Goal: Task Accomplishment & Management: Complete application form

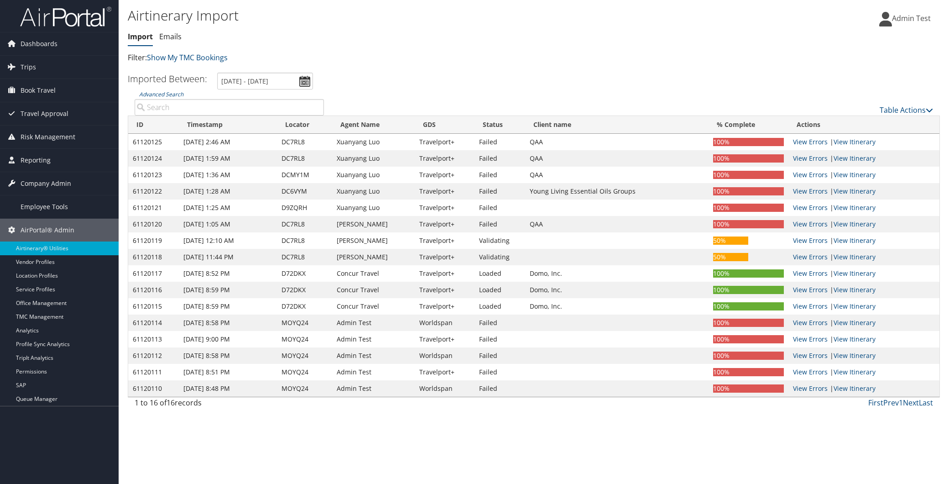
click at [902, 20] on span "Admin Test" at bounding box center [911, 18] width 39 height 10
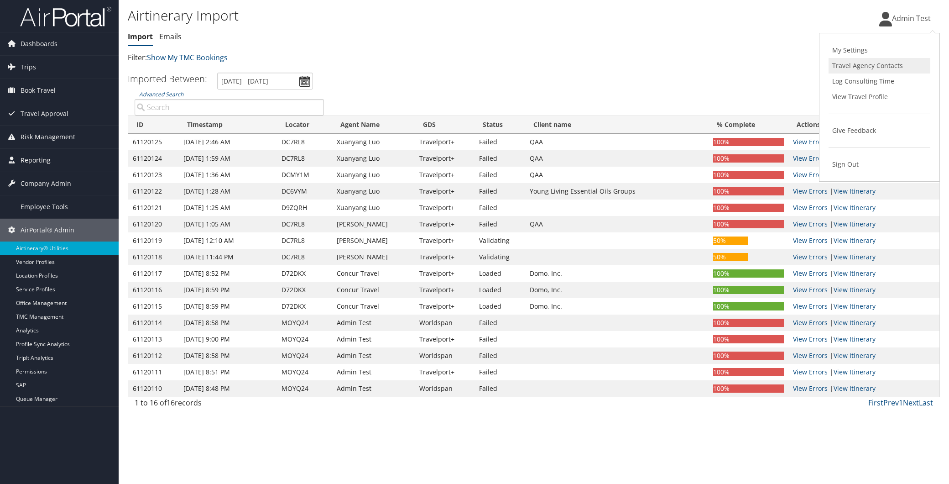
click at [859, 63] on link "Travel Agency Contacts" at bounding box center [880, 66] width 102 height 16
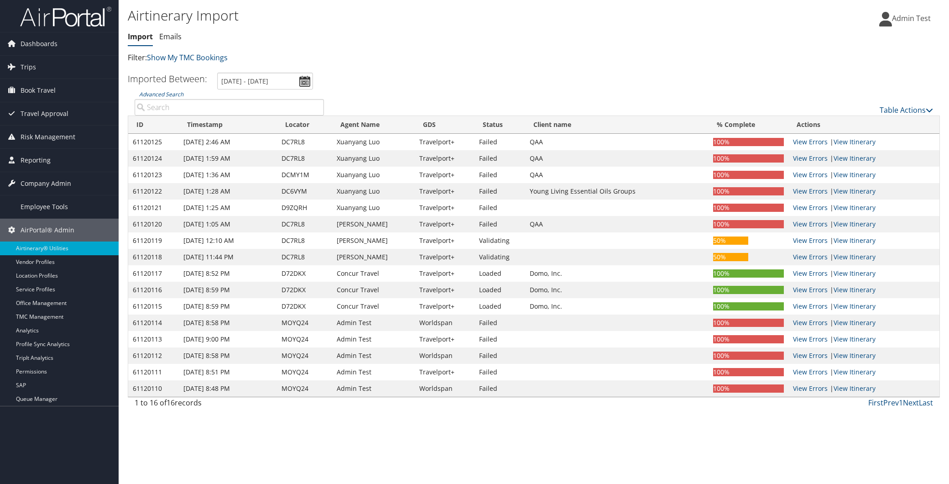
click at [914, 17] on span "Admin Test" at bounding box center [911, 18] width 39 height 10
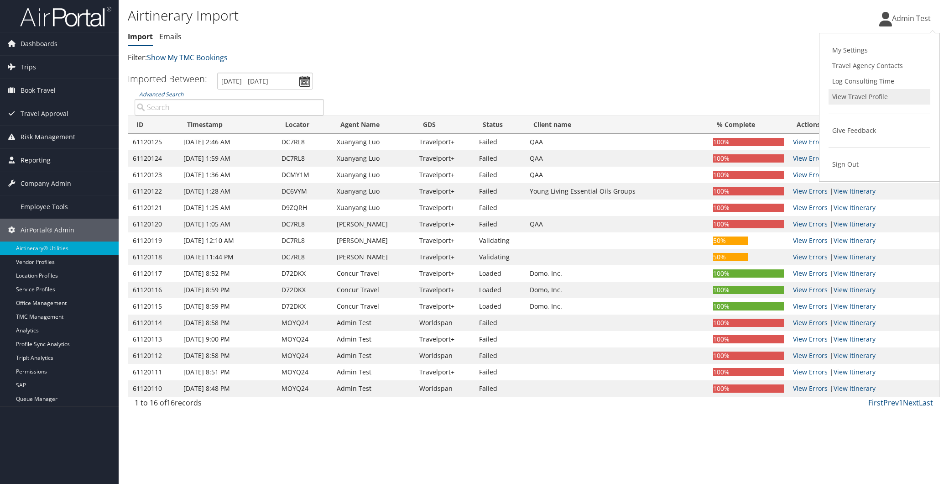
click at [883, 89] on link "View Travel Profile" at bounding box center [880, 97] width 102 height 16
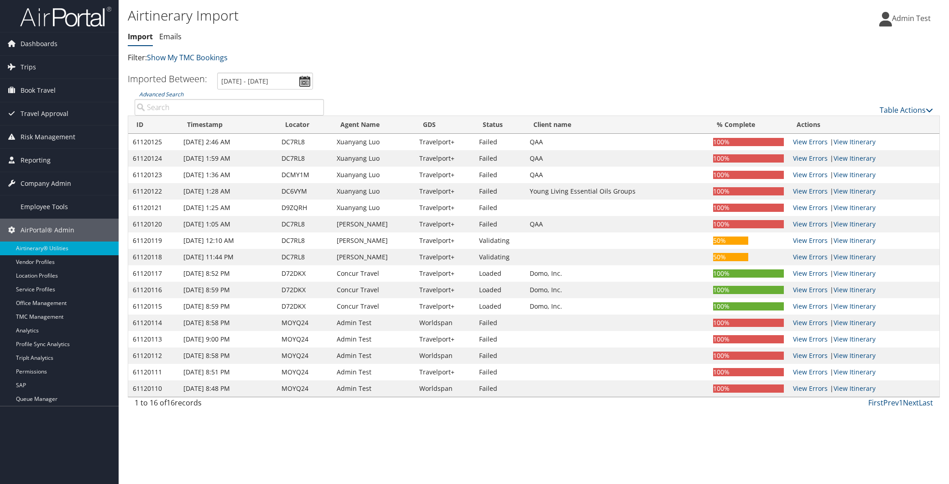
click at [922, 21] on span "Admin Test" at bounding box center [911, 18] width 39 height 10
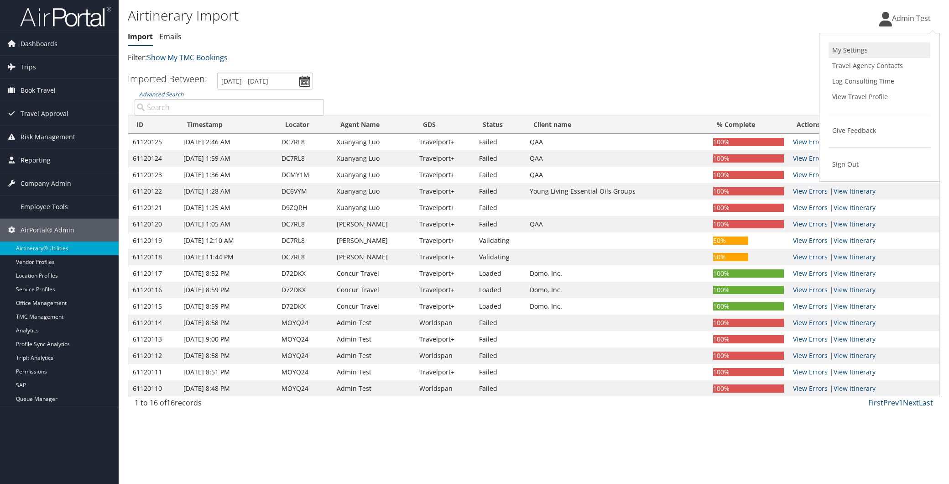
click at [869, 55] on link "My Settings" at bounding box center [880, 50] width 102 height 16
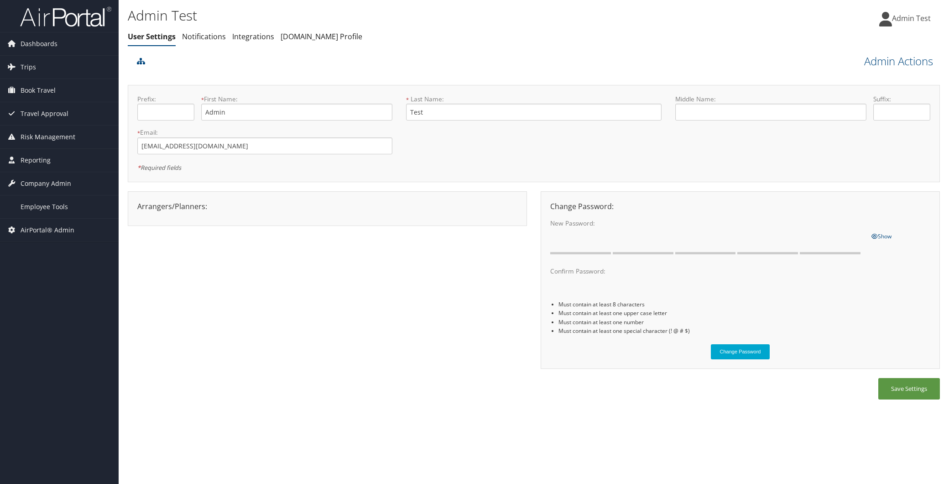
click at [912, 21] on span "Admin Test" at bounding box center [911, 18] width 39 height 10
click at [737, 12] on div "Admin Test Admin Test My Settings Travel Agency Contacts Log Consulting Time Vi…" at bounding box center [791, 22] width 316 height 35
click at [887, 60] on link "Admin Actions" at bounding box center [898, 61] width 69 height 16
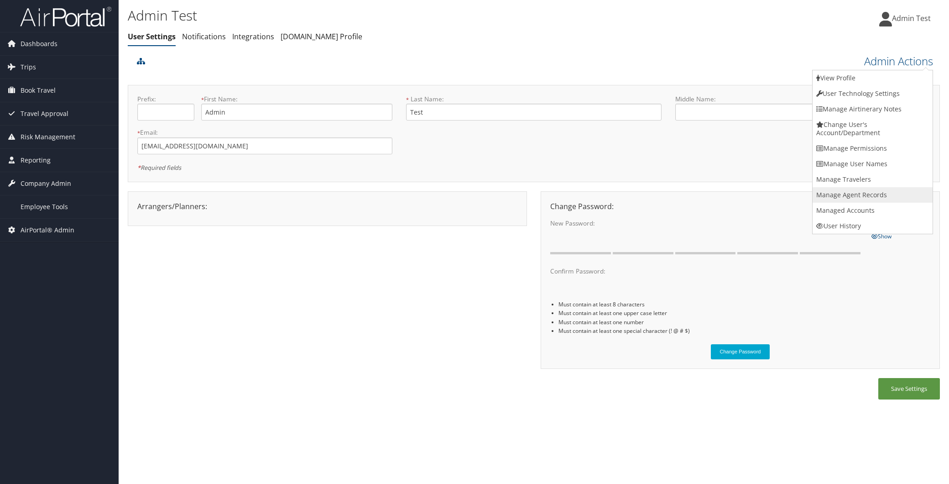
click at [861, 193] on link "Manage Agent Records" at bounding box center [873, 195] width 120 height 16
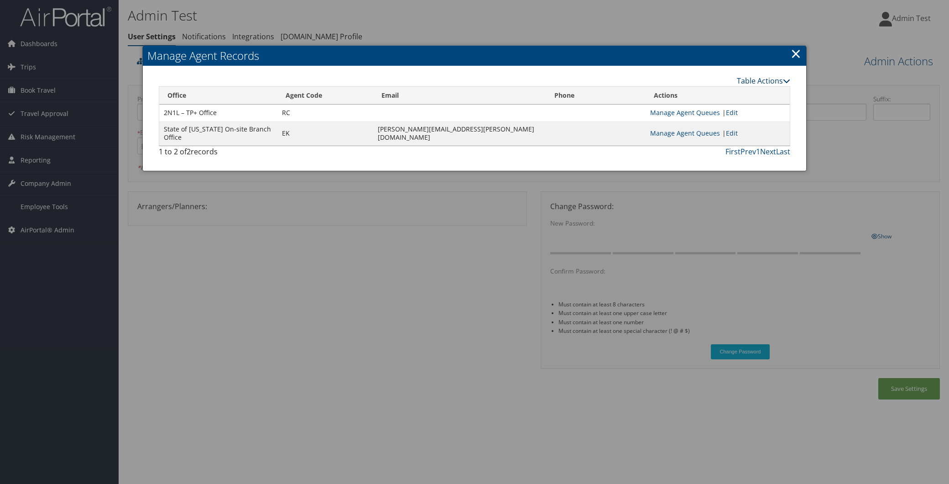
click at [755, 79] on link "Table Actions" at bounding box center [763, 81] width 53 height 10
click at [724, 92] on link "New Record" at bounding box center [730, 95] width 120 height 16
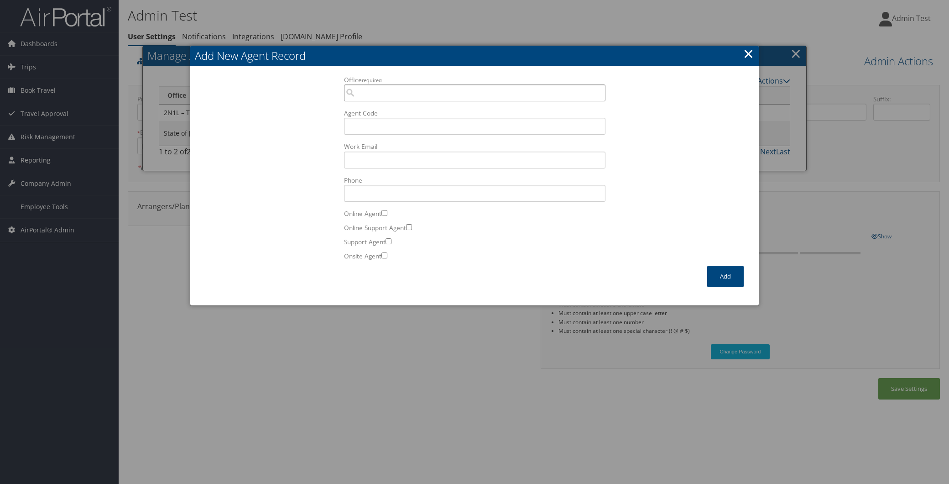
click at [368, 92] on input "Office required" at bounding box center [474, 92] width 261 height 17
click at [396, 110] on div "1BK8 Meeting and Incentives" at bounding box center [475, 109] width 258 height 9
type input "1BK8 Meeting and Incentives"
type input "S0"
click at [361, 161] on input "Work Email Incorrect format for email." at bounding box center [474, 159] width 261 height 17
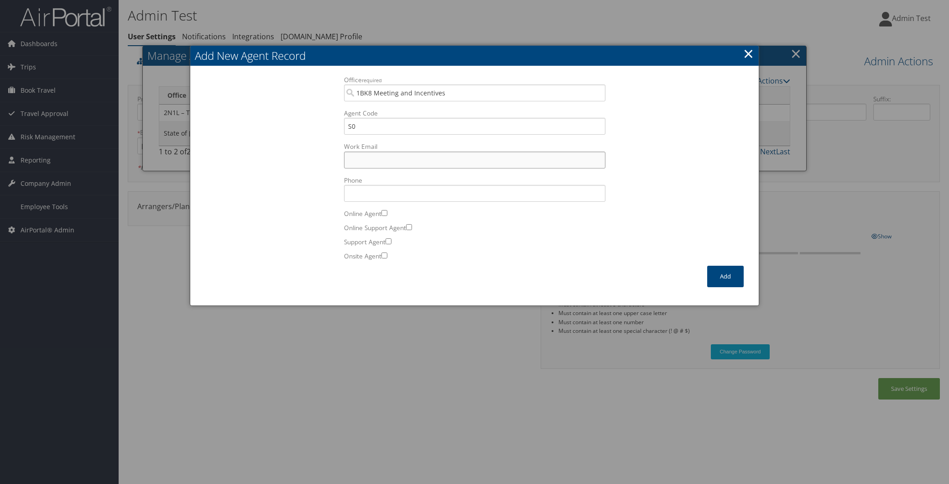
type input "shilpa.shinde@cbtravel.com"
click at [412, 197] on input "Phone" at bounding box center [474, 193] width 261 height 17
type input "7350195383"
click at [383, 212] on input "Online Agent" at bounding box center [384, 213] width 6 height 6
checkbox input "true"
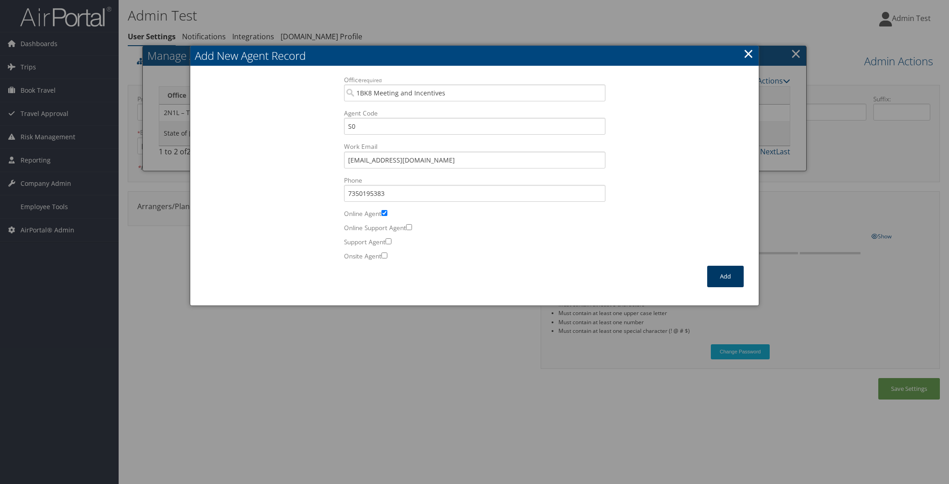
click at [722, 277] on button "Add" at bounding box center [725, 276] width 37 height 21
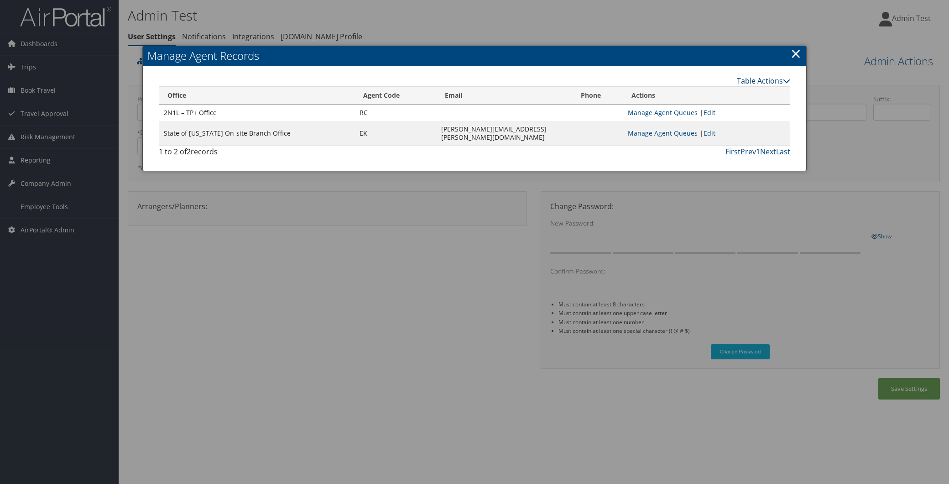
click at [774, 77] on link "Table Actions" at bounding box center [763, 81] width 53 height 10
click at [734, 94] on link "New Record" at bounding box center [730, 95] width 120 height 16
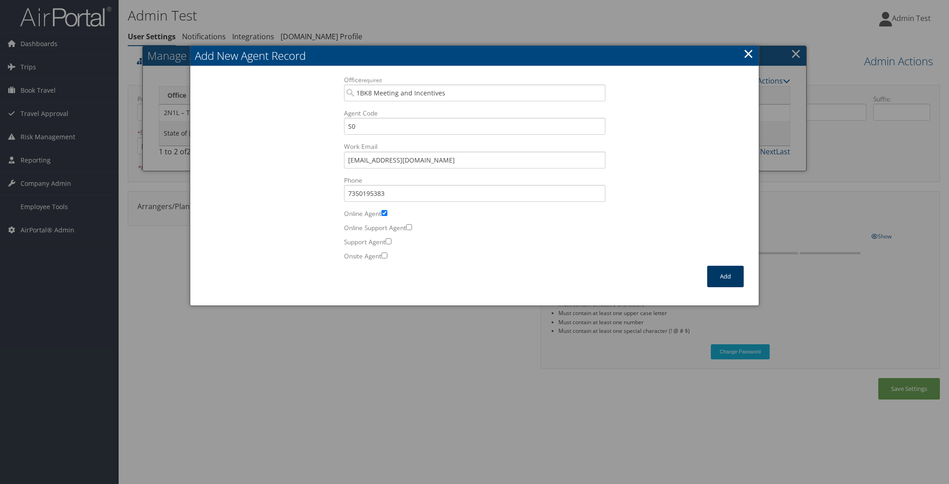
click at [713, 273] on button "Add" at bounding box center [725, 276] width 37 height 21
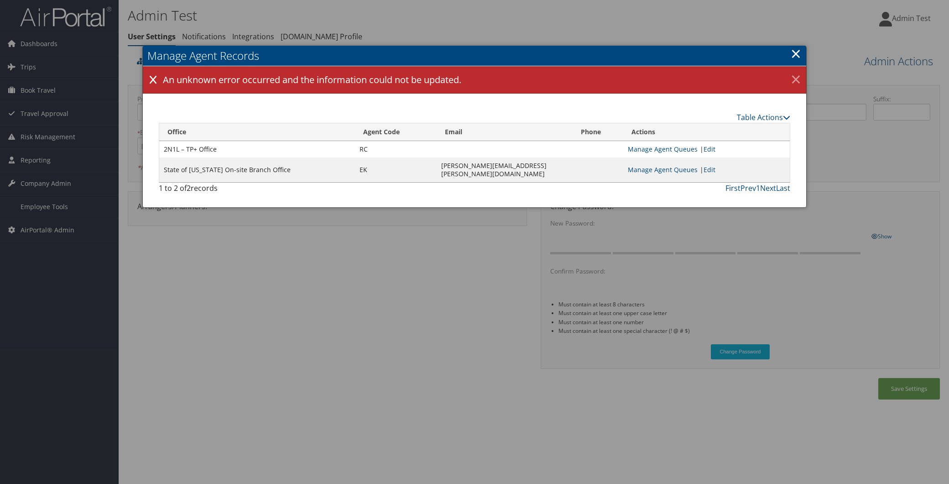
click at [792, 74] on link "×" at bounding box center [796, 80] width 16 height 18
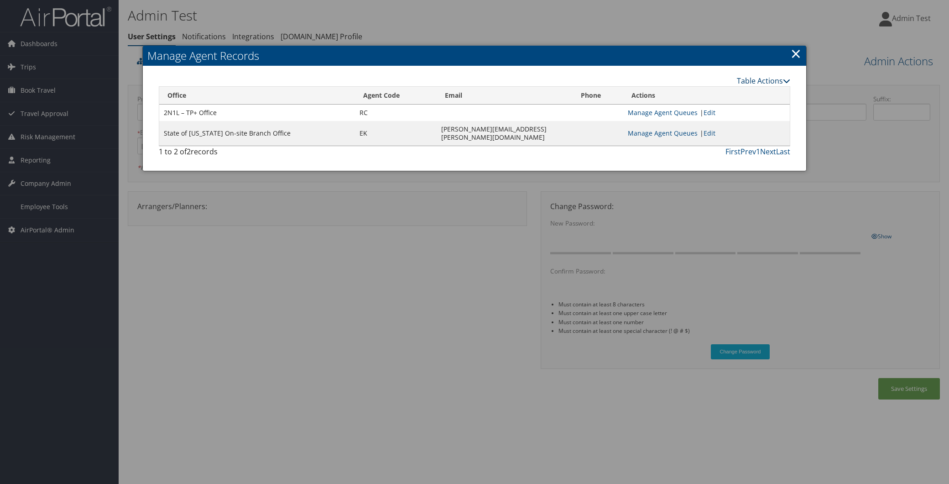
click at [763, 83] on link "Table Actions" at bounding box center [763, 81] width 53 height 10
click at [715, 94] on link "New Record" at bounding box center [730, 95] width 120 height 16
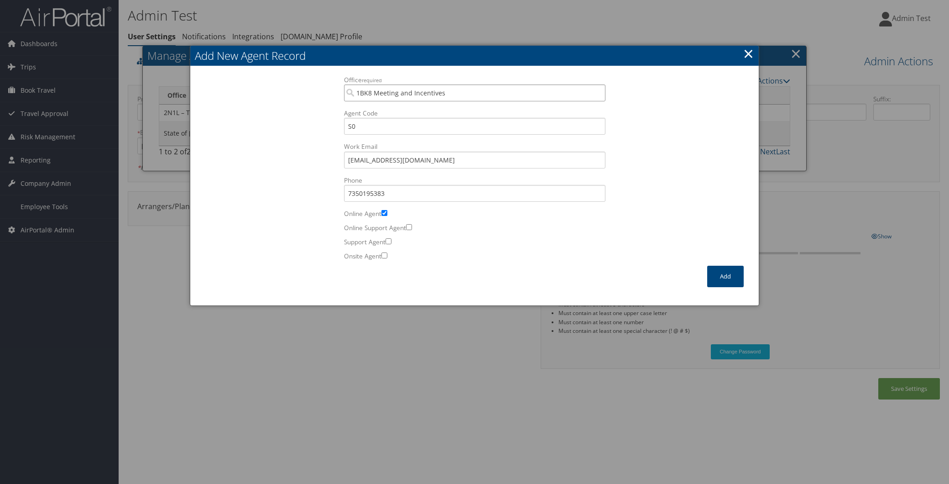
click at [382, 94] on input "1BK8 Meeting and Incentives" at bounding box center [474, 92] width 261 height 17
click at [391, 120] on div "OfficeInfo" at bounding box center [475, 119] width 258 height 9
type input "2N1L 2N1L – TP+ Office"
click at [724, 278] on button "Add" at bounding box center [725, 276] width 37 height 21
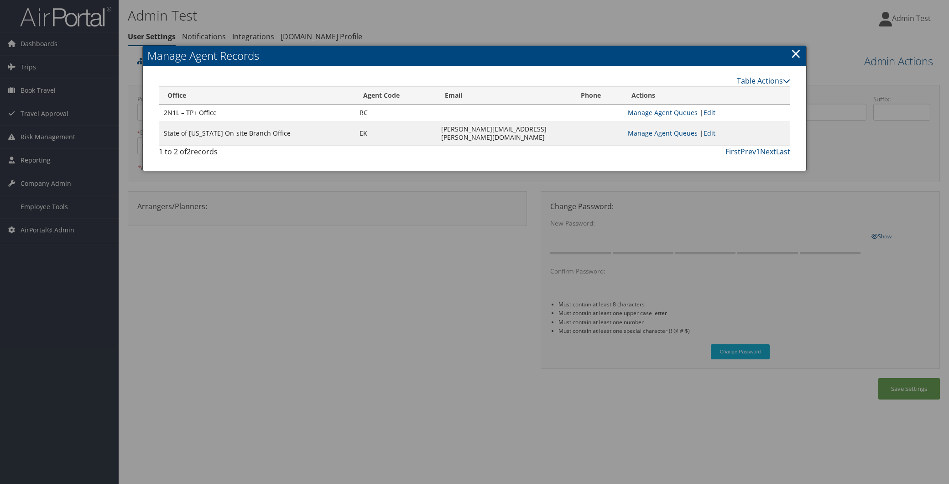
click at [797, 47] on link "×" at bounding box center [796, 53] width 10 height 18
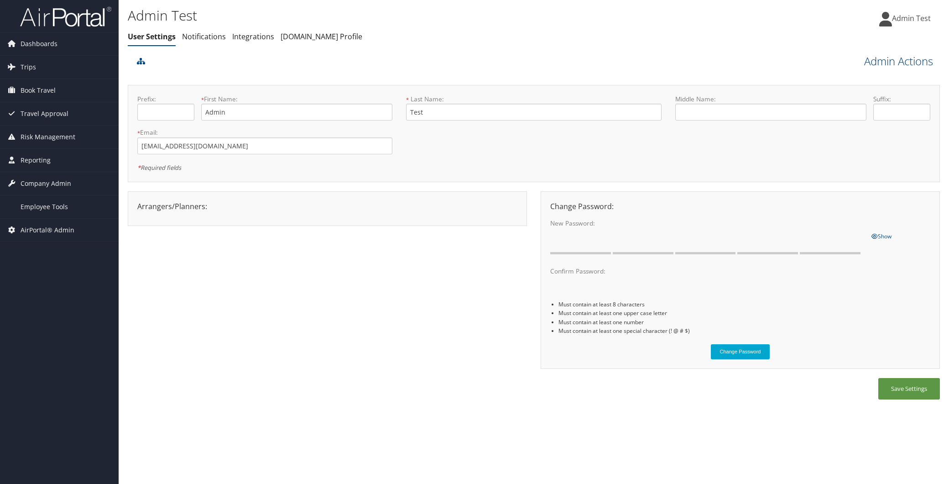
click at [897, 60] on link "Admin Actions" at bounding box center [898, 61] width 69 height 16
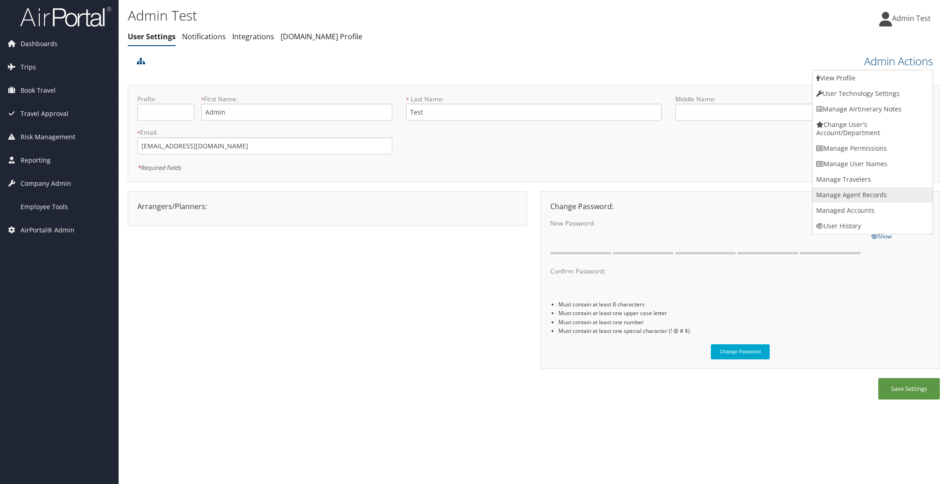
click at [863, 193] on link "Manage Agent Records" at bounding box center [873, 195] width 120 height 16
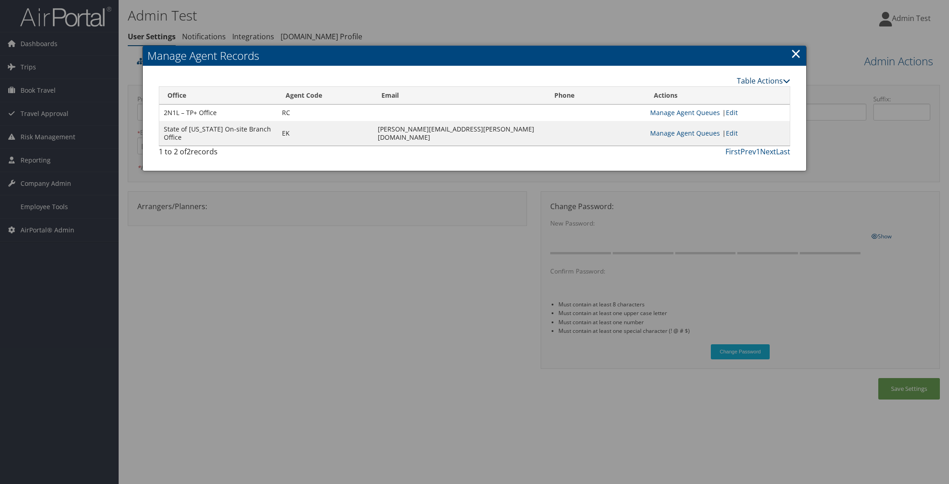
click at [763, 79] on link "Table Actions" at bounding box center [763, 81] width 53 height 10
click at [717, 92] on link "New Record" at bounding box center [730, 95] width 120 height 16
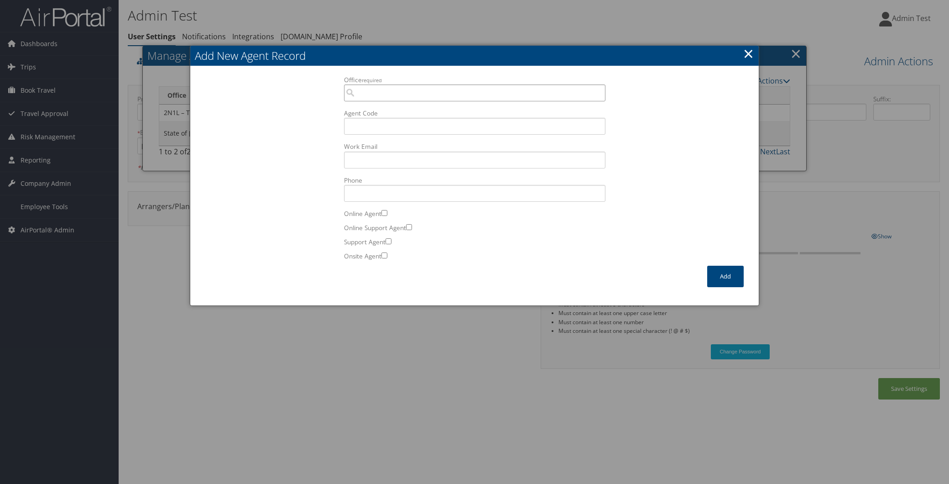
click at [393, 88] on input "Office required" at bounding box center [474, 92] width 261 height 17
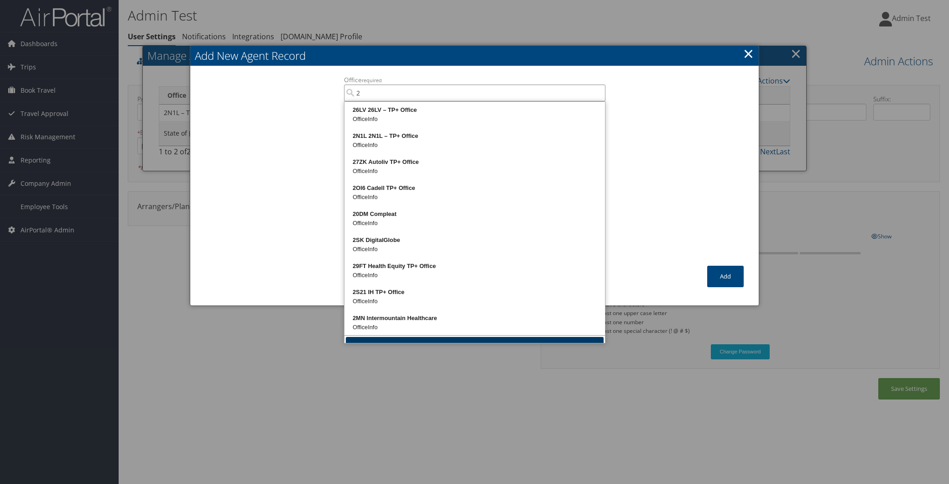
scroll to position [19, 0]
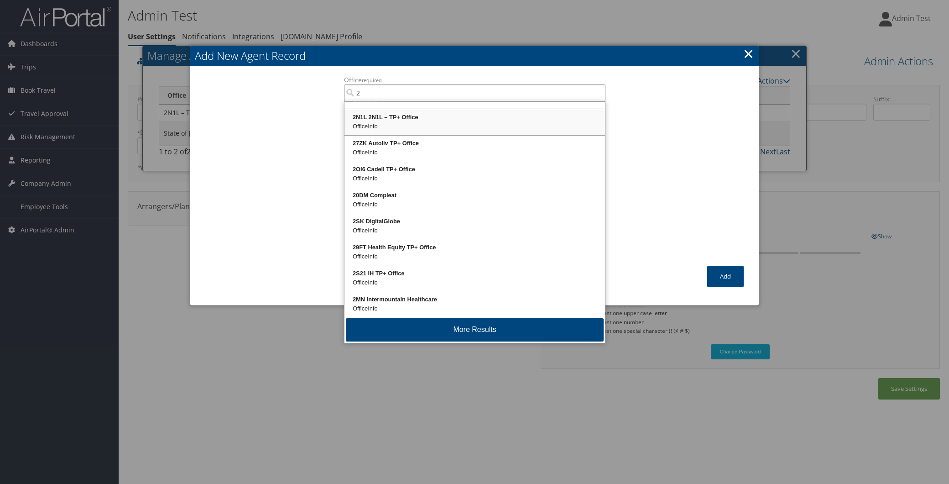
click at [408, 124] on div "OfficeInfo" at bounding box center [475, 126] width 258 height 9
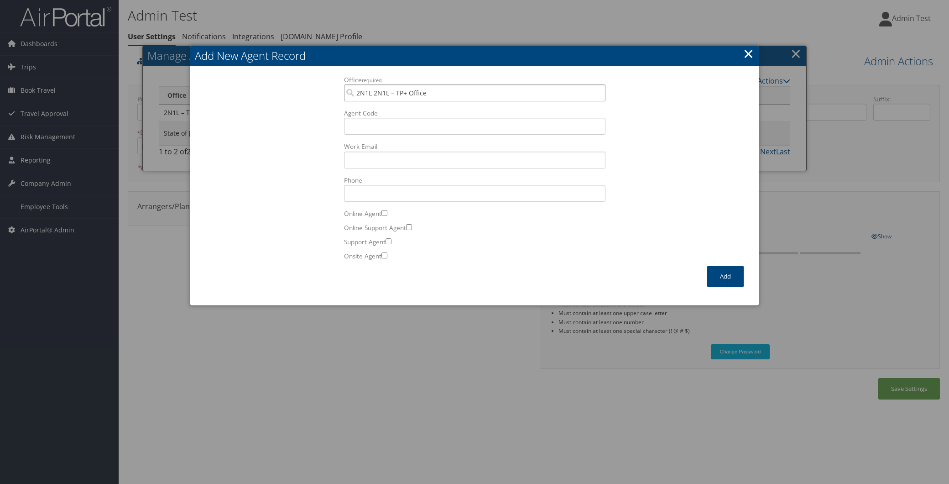
type input "2N1L 2N1L – TP+ Office"
click at [377, 130] on input "Agent Code" at bounding box center [474, 126] width 261 height 17
type input "S0"
click at [387, 157] on input "Work Email Incorrect format for email." at bounding box center [474, 159] width 261 height 17
type input "testtt@gmail.com"
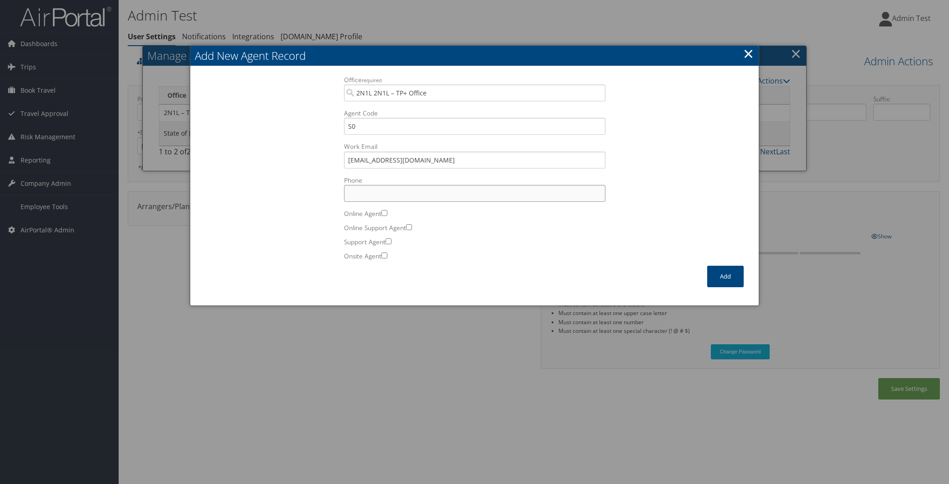
click at [405, 201] on input "Phone" at bounding box center [474, 193] width 261 height 17
click at [356, 192] on input "25885552000" at bounding box center [474, 193] width 261 height 17
click at [362, 192] on input "25885552000" at bounding box center [474, 193] width 261 height 17
click at [370, 193] on input "25885552000" at bounding box center [474, 193] width 261 height 17
click at [377, 190] on input "25885552000" at bounding box center [474, 193] width 261 height 17
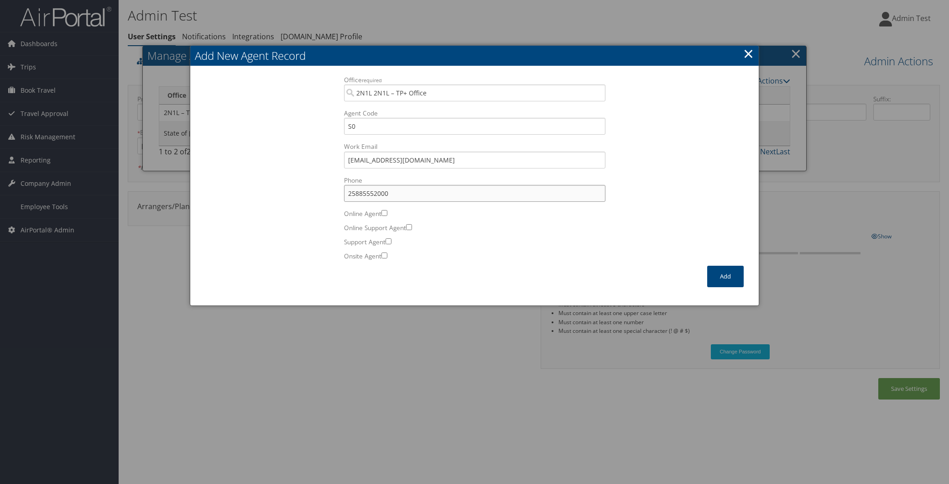
click at [390, 192] on input "25885552000" at bounding box center [474, 193] width 261 height 17
type input "2588555200"
click at [411, 226] on input "Online Support Agent" at bounding box center [409, 227] width 6 height 6
click at [412, 225] on input "Online Support Agent" at bounding box center [409, 227] width 6 height 6
checkbox input "false"
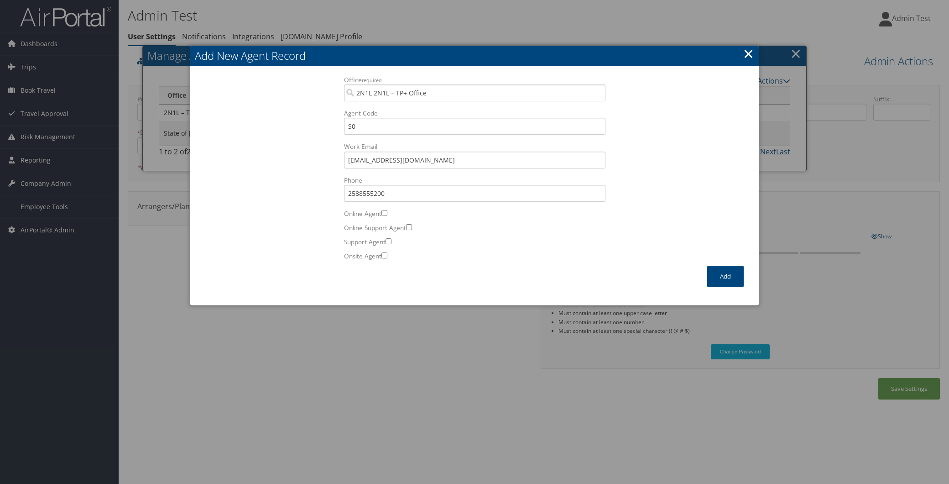
click at [387, 252] on input "Onsite Agent" at bounding box center [384, 255] width 6 height 6
checkbox input "true"
click at [730, 280] on button "Add" at bounding box center [725, 276] width 37 height 21
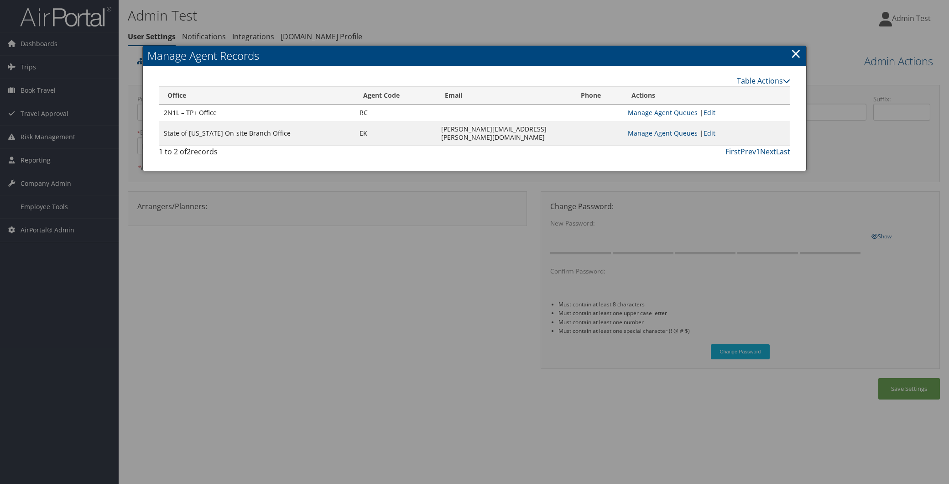
click at [795, 50] on link "×" at bounding box center [796, 53] width 10 height 18
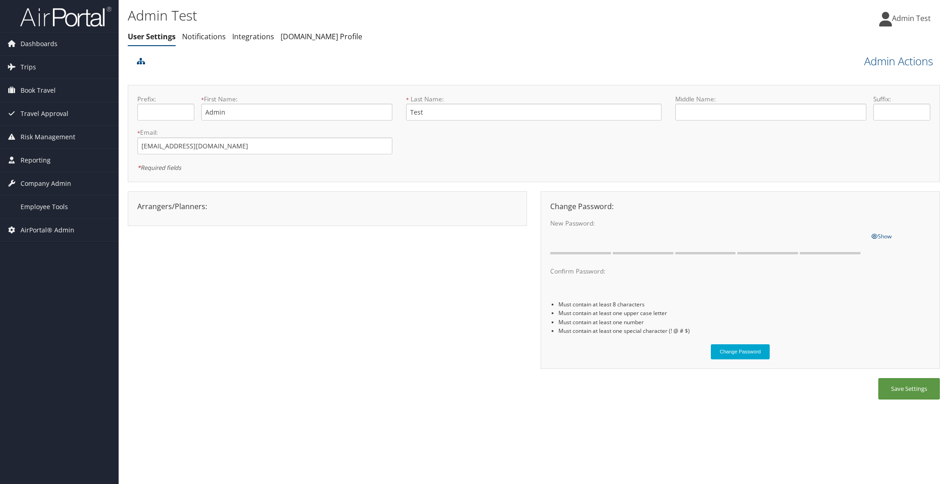
click at [525, 235] on div "Arrangers/Planners: Edit Arrangers & Planners "Babak" "Afshari" "Brett" "Smith"…" at bounding box center [331, 213] width 406 height 44
click at [40, 166] on span "Reporting" at bounding box center [36, 160] width 30 height 23
click at [44, 283] on span "AirPortal® Admin" at bounding box center [48, 284] width 54 height 23
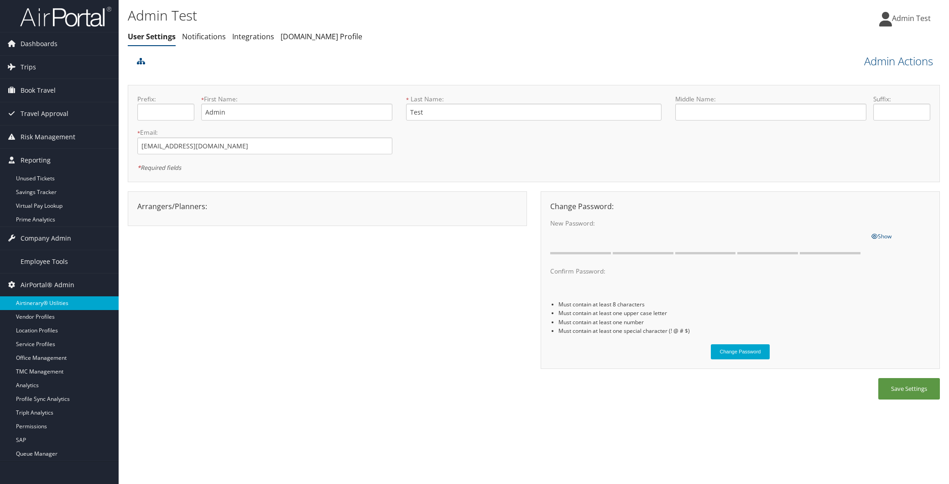
click at [63, 302] on link "Airtinerary® Utilities" at bounding box center [59, 303] width 119 height 14
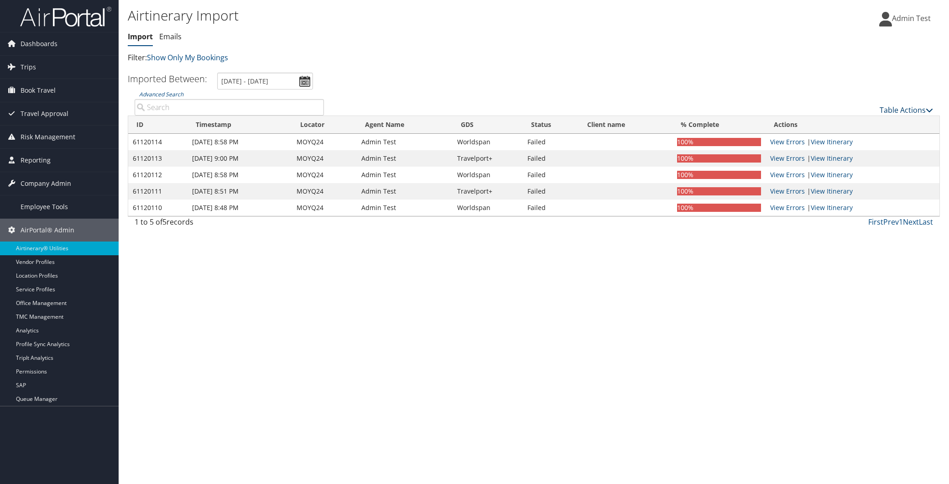
click at [929, 109] on icon at bounding box center [929, 109] width 7 height 7
click at [859, 135] on link "Import Itinerary" at bounding box center [876, 139] width 120 height 16
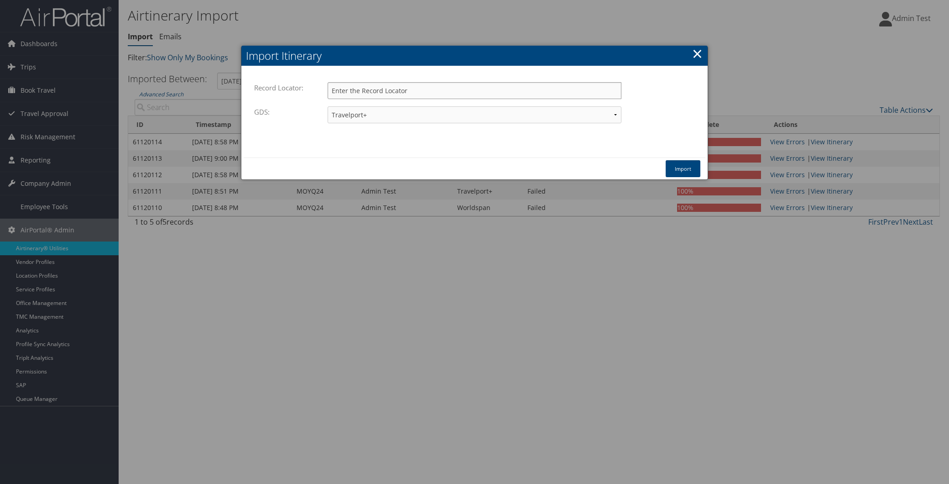
click at [367, 92] on input "Record Locator:" at bounding box center [475, 90] width 294 height 17
paste input "DC6VYM"
type input "DC6VYM"
click at [677, 165] on button "Import" at bounding box center [683, 168] width 35 height 17
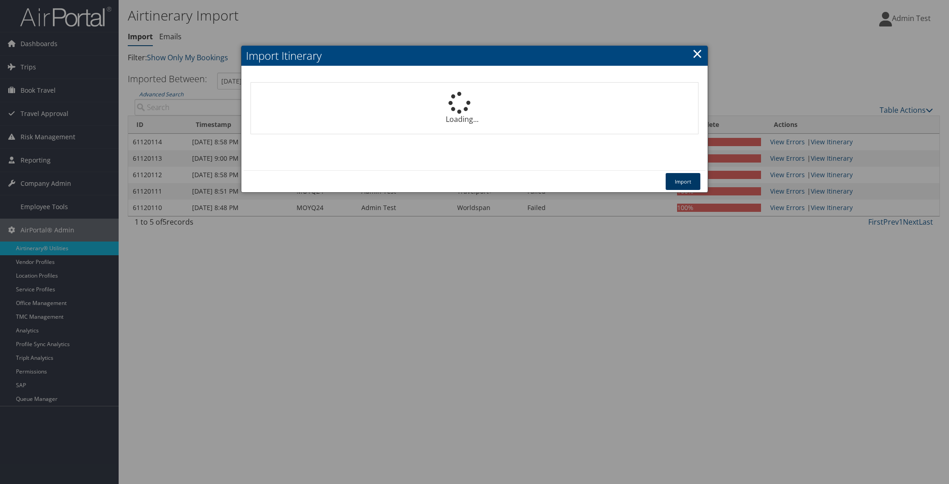
select select "1P"
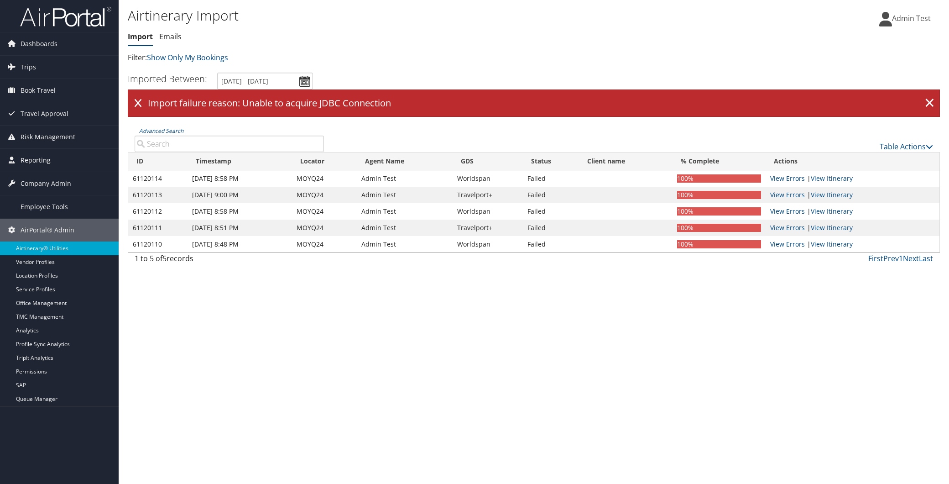
click at [136, 99] on icon at bounding box center [138, 103] width 7 height 9
click at [138, 104] on icon at bounding box center [138, 103] width 7 height 9
click at [170, 143] on input "Advanced Search" at bounding box center [229, 144] width 189 height 16
paste input "DC6VYM"
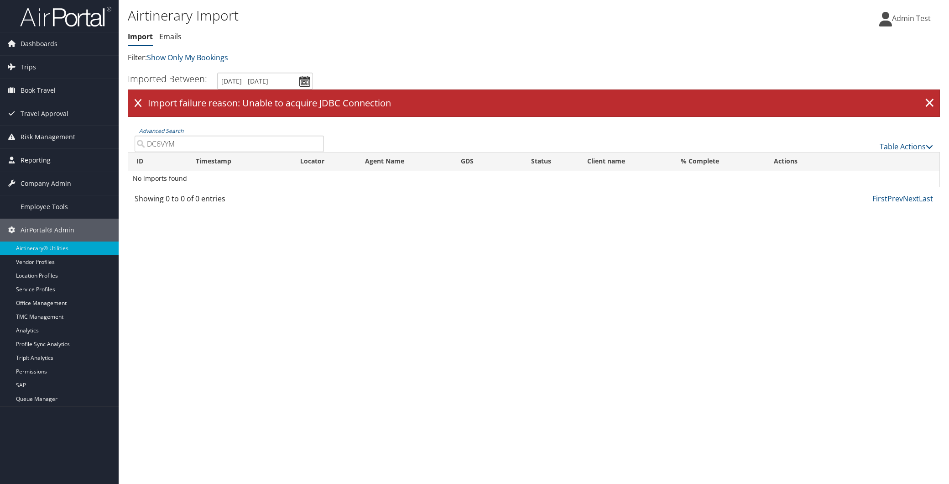
type input "DC6VYM"
click at [137, 99] on icon at bounding box center [138, 103] width 7 height 9
click at [137, 101] on icon at bounding box center [138, 103] width 7 height 9
click at [181, 57] on link "Show Only My Bookings" at bounding box center [187, 57] width 81 height 10
click at [175, 71] on link "Show My TMC Bookings" at bounding box center [209, 72] width 120 height 16
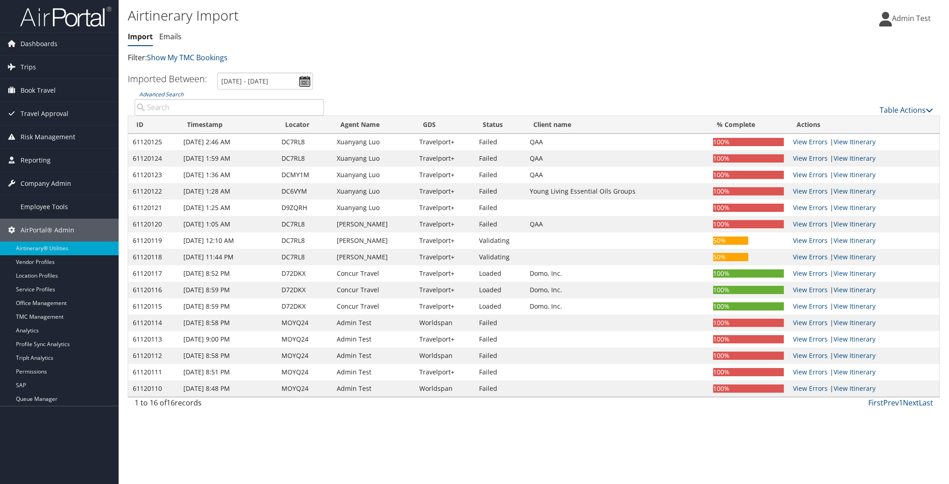
click at [186, 113] on input "Advanced Search" at bounding box center [229, 107] width 189 height 16
paste input "DC6VYM"
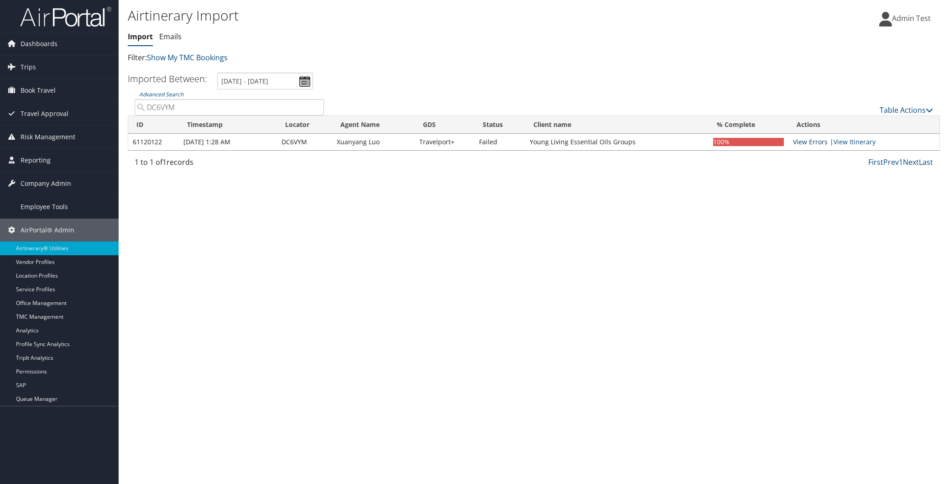
type input "DC6VYM"
click at [817, 142] on link "View Errors" at bounding box center [810, 141] width 35 height 9
